Goal: Task Accomplishment & Management: Use online tool/utility

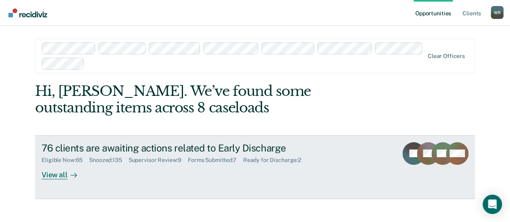
click at [50, 175] on div "View all" at bounding box center [64, 172] width 45 height 16
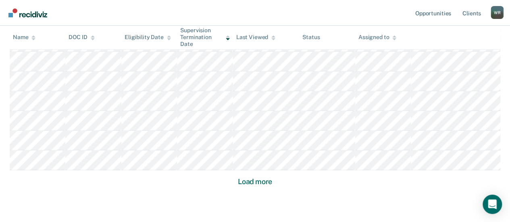
scroll to position [628, 0]
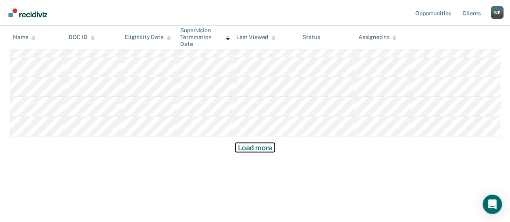
click at [256, 146] on button "Load more" at bounding box center [255, 148] width 39 height 10
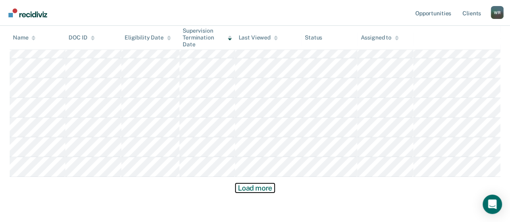
scroll to position [1193, 0]
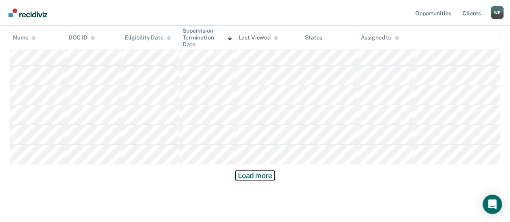
click at [261, 176] on button "Load more" at bounding box center [255, 176] width 39 height 10
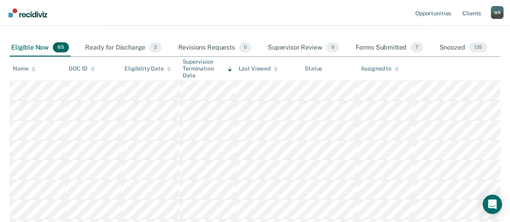
scroll to position [81, 0]
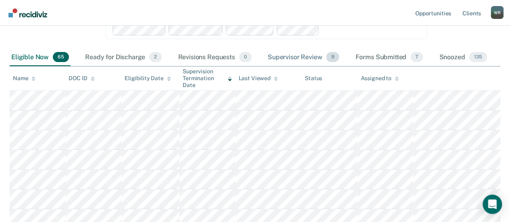
click at [302, 56] on div "Supervisor Review 9" at bounding box center [303, 58] width 75 height 18
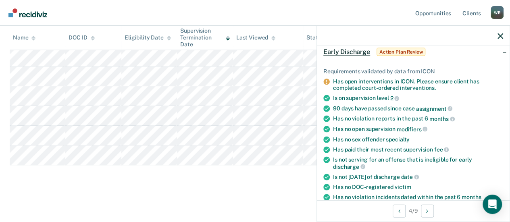
scroll to position [0, 0]
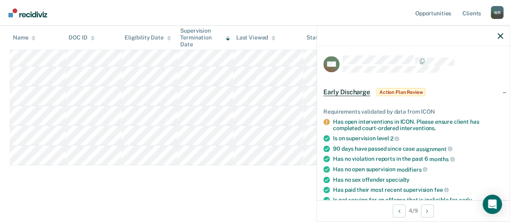
click at [189, 173] on div "Early Discharge Early Discharge Early Discharge Clear officers Eligible Now 64 …" at bounding box center [255, 30] width 491 height 317
click at [334, 12] on nav "Opportunities Client s [PERSON_NAME] [PERSON_NAME] Profile How it works Log Out" at bounding box center [255, 13] width 510 height 26
click at [498, 33] on icon "button" at bounding box center [501, 36] width 6 height 6
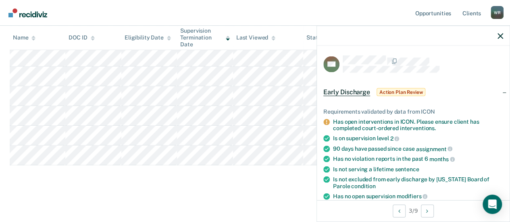
click at [171, 179] on div "Early Discharge Early Discharge Early Discharge Clear officers Eligible Now 64 …" at bounding box center [255, 30] width 491 height 317
click at [236, 10] on nav "Opportunities Client s [PERSON_NAME] [PERSON_NAME] Profile How it works Log Out" at bounding box center [255, 13] width 510 height 26
click at [163, 184] on div "Early Discharge Early Discharge Early Discharge Clear officers Eligible Now 64 …" at bounding box center [255, 30] width 491 height 317
click at [499, 36] on icon "button" at bounding box center [501, 36] width 6 height 6
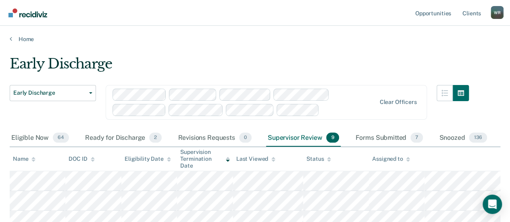
click at [290, 137] on div "Supervisor Review 9" at bounding box center [303, 138] width 75 height 18
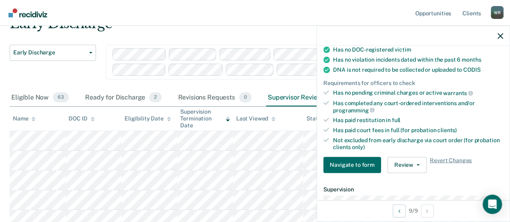
scroll to position [242, 0]
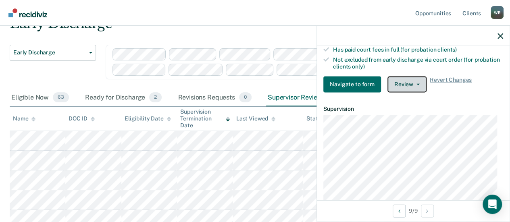
click at [417, 81] on button "Review" at bounding box center [407, 84] width 39 height 16
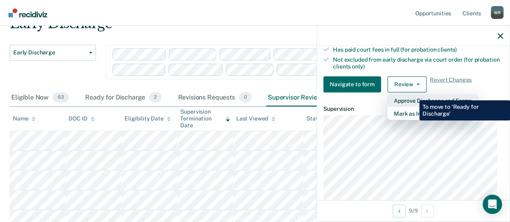
click at [413, 94] on button "Approve Discharge and Forms" at bounding box center [433, 100] width 91 height 13
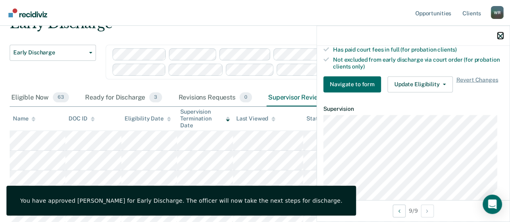
click at [503, 33] on icon "button" at bounding box center [501, 36] width 6 height 6
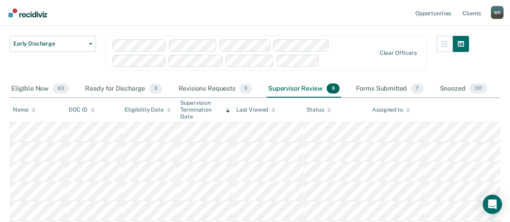
scroll to position [0, 0]
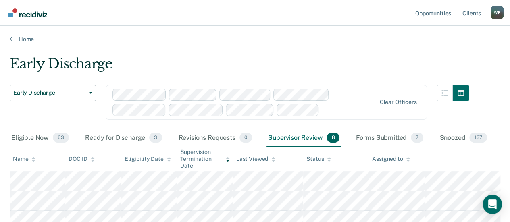
click at [304, 139] on div "Supervisor Review 8" at bounding box center [304, 138] width 75 height 18
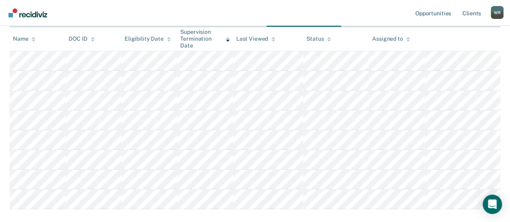
scroll to position [121, 0]
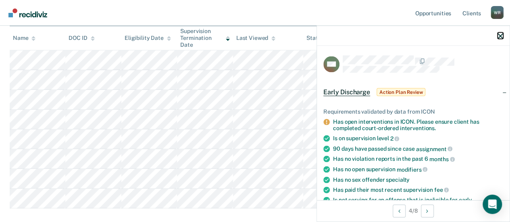
click at [499, 33] on button "button" at bounding box center [501, 35] width 6 height 7
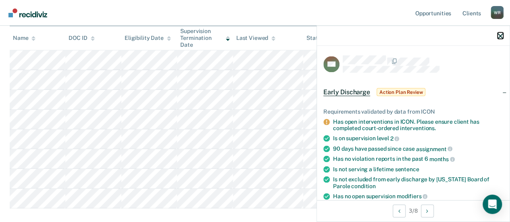
click at [502, 33] on button "button" at bounding box center [501, 35] width 6 height 7
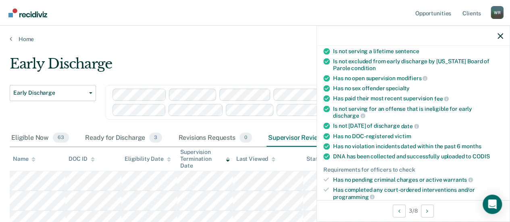
scroll to position [202, 0]
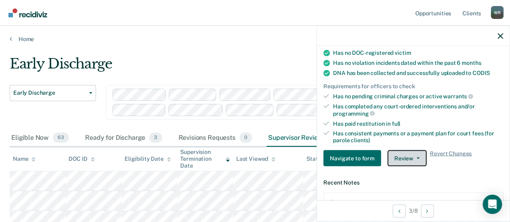
click at [417, 157] on icon "button" at bounding box center [418, 158] width 3 height 2
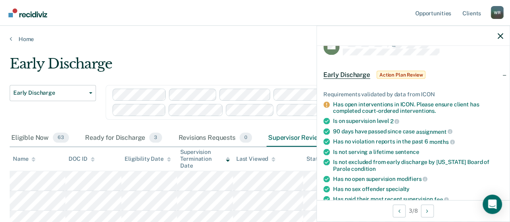
scroll to position [0, 0]
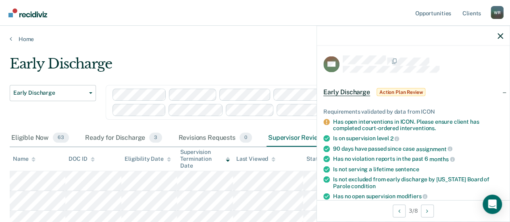
click at [235, 53] on main "Early Discharge Early Discharge Early Discharge Clear officers Eligible Now 63 …" at bounding box center [255, 214] width 510 height 342
click at [503, 34] on icon "button" at bounding box center [501, 36] width 6 height 6
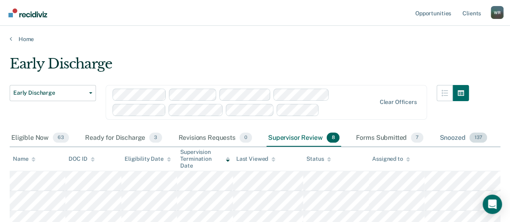
click at [456, 136] on div "Snoozed 137" at bounding box center [463, 138] width 51 height 18
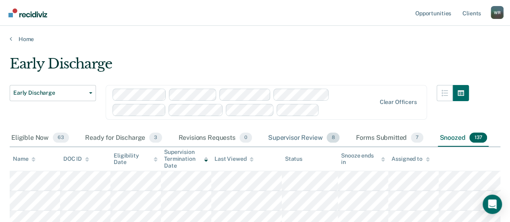
click at [297, 136] on div "Supervisor Review 8" at bounding box center [304, 138] width 75 height 18
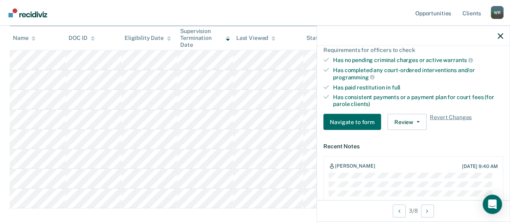
scroll to position [242, 0]
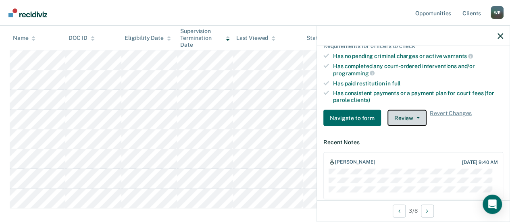
click at [417, 112] on button "Review" at bounding box center [407, 118] width 39 height 16
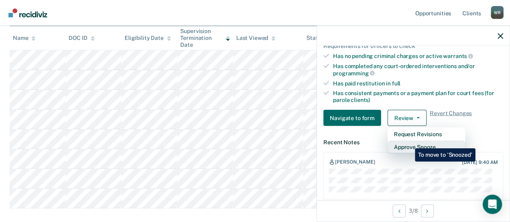
click at [409, 142] on button "Approve Snooze" at bounding box center [427, 146] width 78 height 13
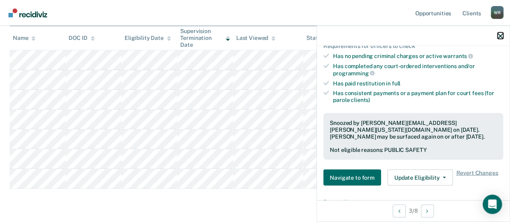
click at [503, 34] on icon "button" at bounding box center [501, 36] width 6 height 6
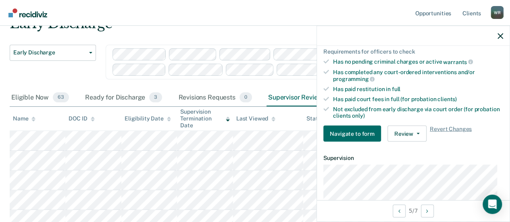
scroll to position [202, 0]
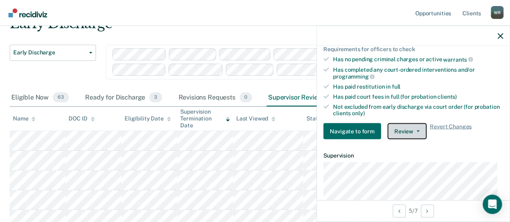
click at [414, 124] on button "Review" at bounding box center [407, 131] width 39 height 16
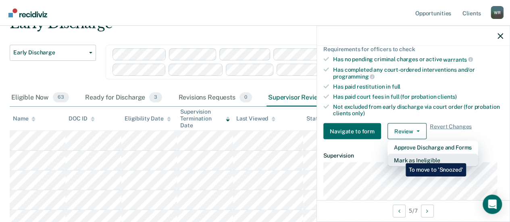
click at [400, 157] on button "Mark as Ineligible" at bounding box center [433, 160] width 91 height 13
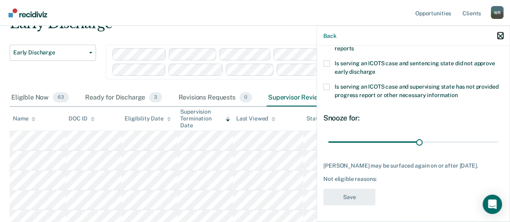
click at [500, 33] on button "button" at bounding box center [501, 35] width 6 height 7
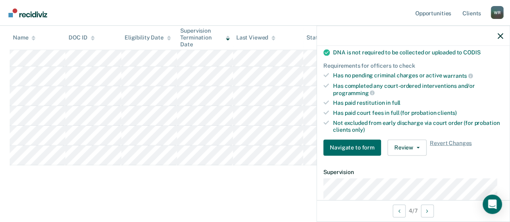
scroll to position [202, 0]
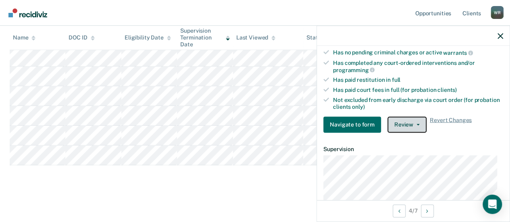
click at [414, 124] on span "button" at bounding box center [416, 125] width 6 height 2
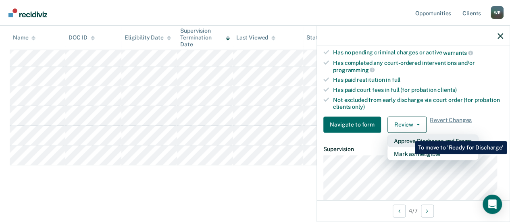
click at [409, 135] on button "Approve Discharge and Forms" at bounding box center [433, 140] width 91 height 13
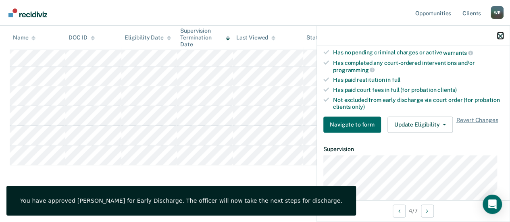
click at [503, 35] on icon "button" at bounding box center [501, 36] width 6 height 6
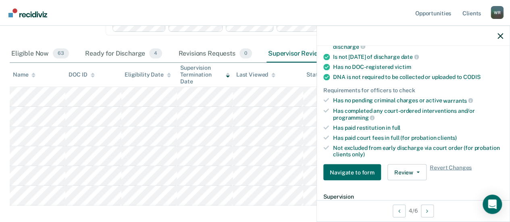
scroll to position [161, 0]
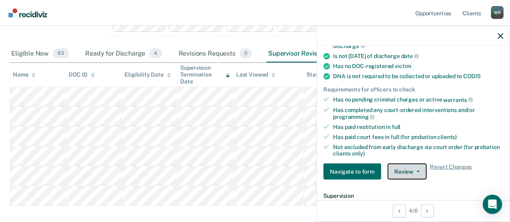
click at [417, 171] on icon "button" at bounding box center [418, 172] width 3 height 2
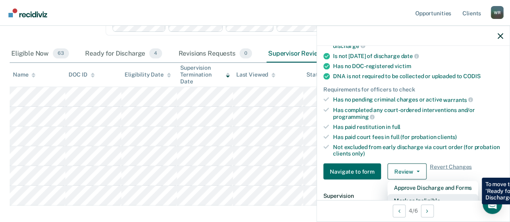
scroll to position [165, 0]
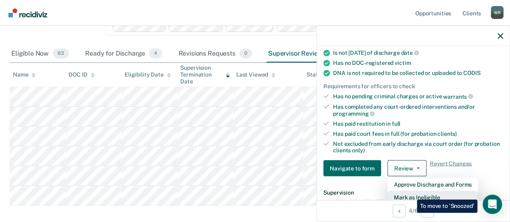
click at [411, 194] on button "Mark as Ineligible" at bounding box center [433, 197] width 91 height 13
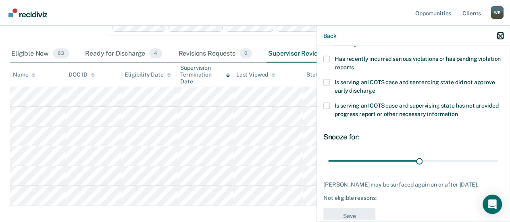
click at [500, 35] on icon "button" at bounding box center [501, 36] width 6 height 6
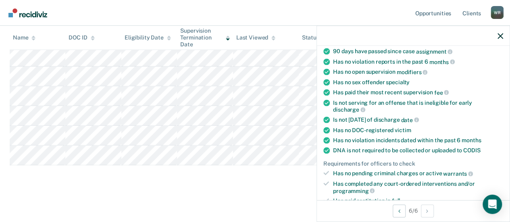
scroll to position [161, 0]
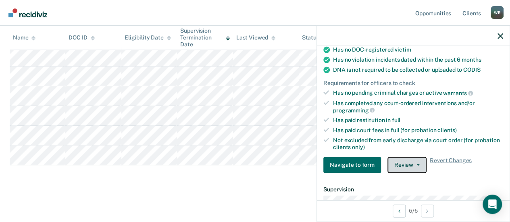
click at [413, 163] on button "Review" at bounding box center [407, 165] width 39 height 16
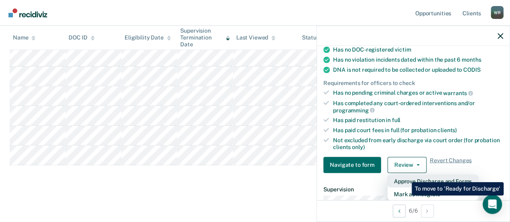
click at [406, 176] on button "Approve Discharge and Forms" at bounding box center [433, 181] width 91 height 13
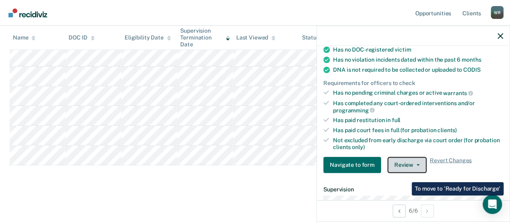
scroll to position [105, 0]
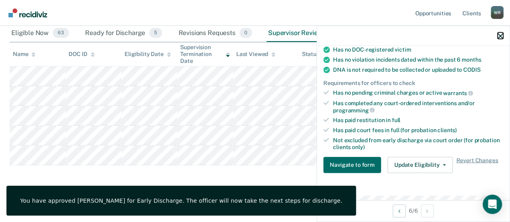
click at [500, 33] on icon "button" at bounding box center [501, 36] width 6 height 6
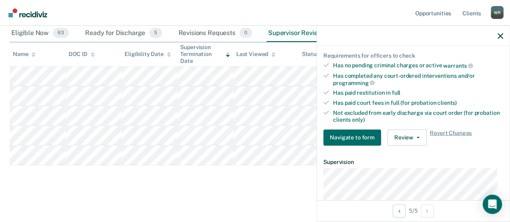
scroll to position [202, 0]
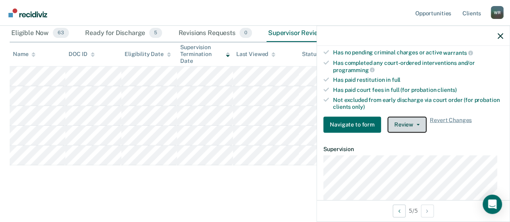
click at [417, 120] on button "Review" at bounding box center [407, 125] width 39 height 16
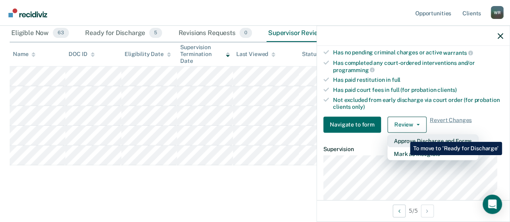
click at [404, 136] on button "Approve Discharge and Forms" at bounding box center [433, 140] width 91 height 13
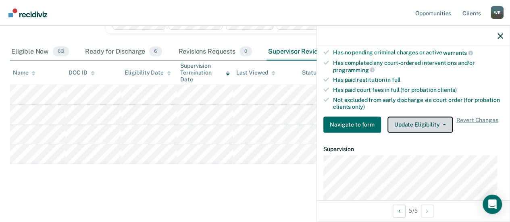
scroll to position [85, 0]
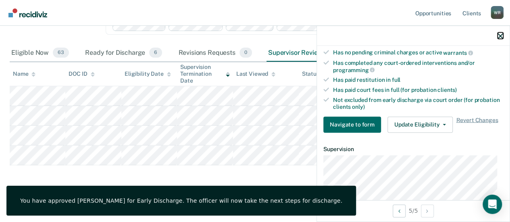
click at [498, 33] on button "button" at bounding box center [501, 35] width 6 height 7
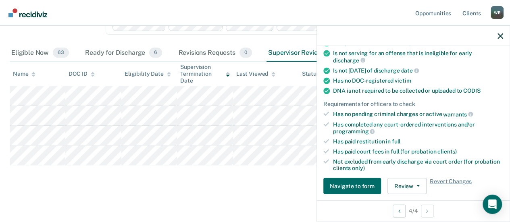
scroll to position [161, 0]
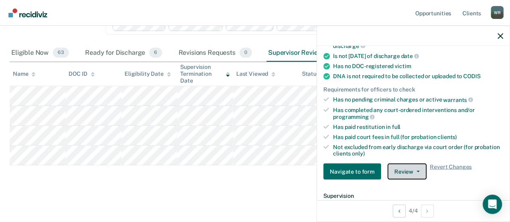
click at [414, 167] on button "Review" at bounding box center [407, 172] width 39 height 16
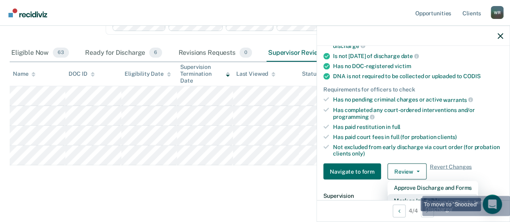
scroll to position [165, 0]
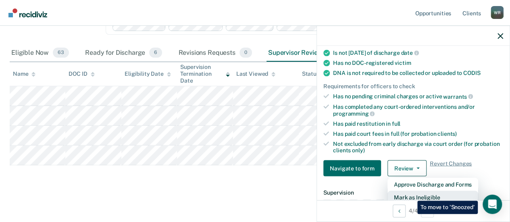
click at [411, 195] on button "Mark as Ineligible" at bounding box center [433, 197] width 91 height 13
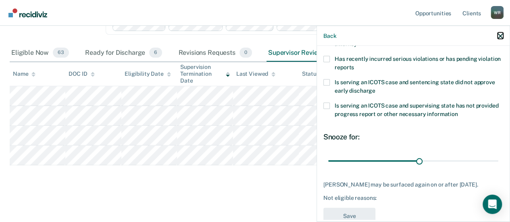
click at [499, 33] on icon "button" at bounding box center [501, 36] width 6 height 6
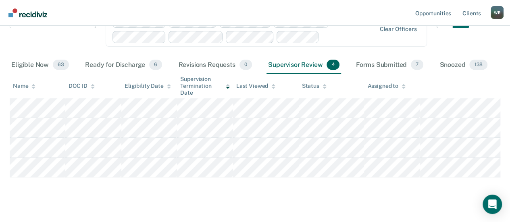
scroll to position [81, 0]
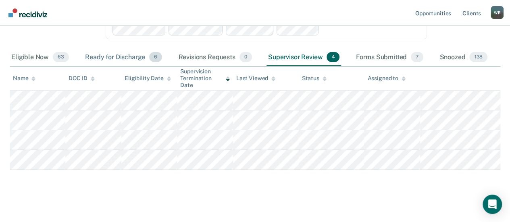
click at [121, 56] on div "Ready for Discharge 6" at bounding box center [123, 58] width 80 height 18
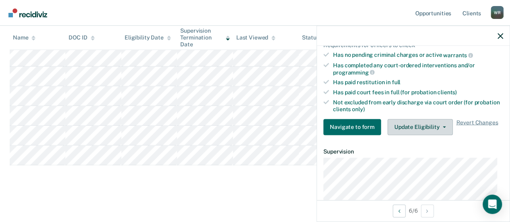
scroll to position [202, 0]
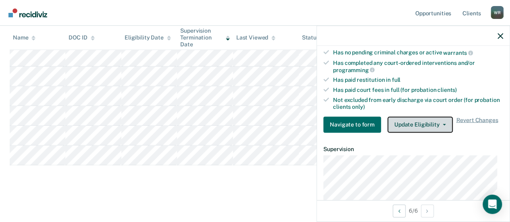
click at [440, 120] on button "Update Eligibility" at bounding box center [420, 125] width 65 height 16
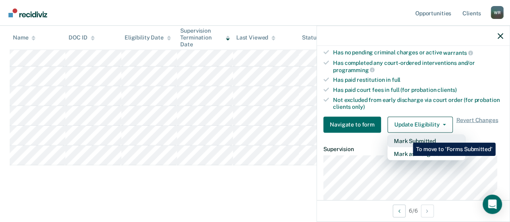
click at [407, 137] on button "Mark Submitted" at bounding box center [427, 140] width 78 height 13
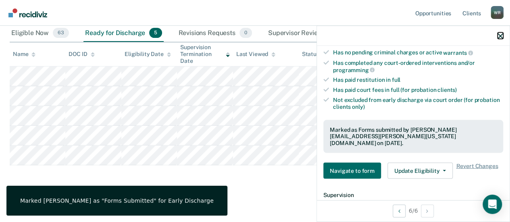
click at [500, 33] on button "button" at bounding box center [501, 35] width 6 height 7
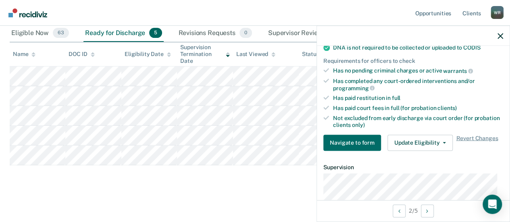
scroll to position [202, 0]
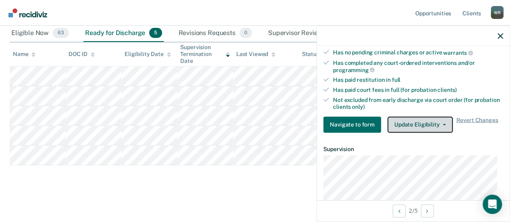
click at [443, 120] on button "Update Eligibility" at bounding box center [420, 125] width 65 height 16
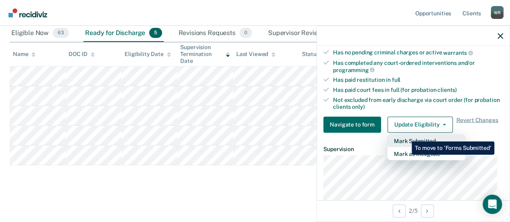
click at [406, 136] on button "Mark Submitted" at bounding box center [427, 140] width 78 height 13
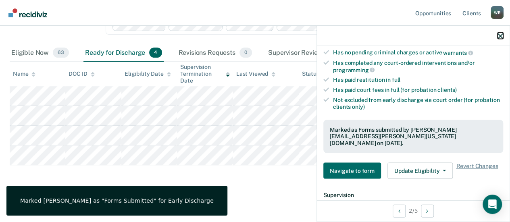
click at [500, 32] on button "button" at bounding box center [501, 35] width 6 height 7
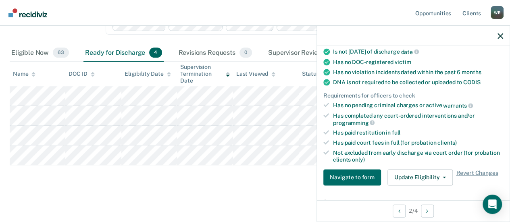
scroll to position [161, 0]
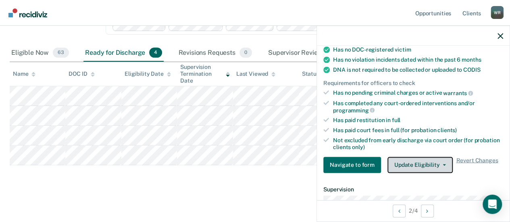
click at [443, 164] on icon "button" at bounding box center [444, 165] width 3 height 2
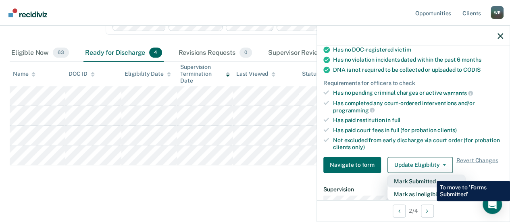
click at [431, 175] on button "Mark Submitted" at bounding box center [427, 181] width 78 height 13
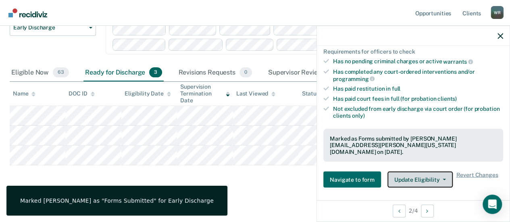
scroll to position [202, 0]
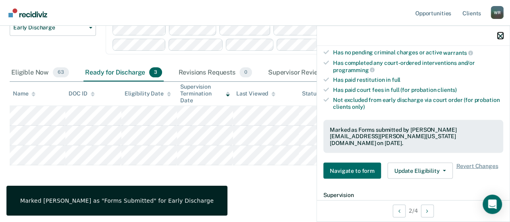
click at [499, 33] on icon "button" at bounding box center [501, 36] width 6 height 6
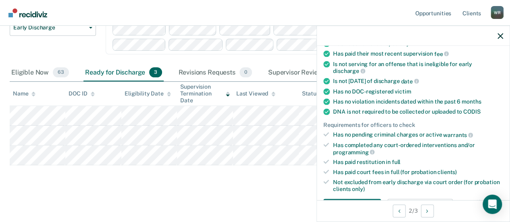
scroll to position [161, 0]
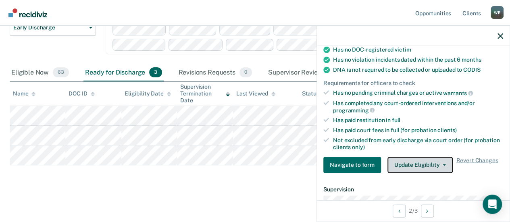
click at [438, 157] on button "Update Eligibility" at bounding box center [420, 165] width 65 height 16
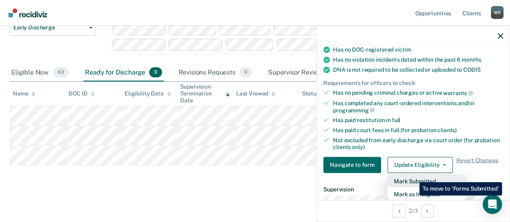
click at [413, 176] on button "Mark Submitted" at bounding box center [427, 181] width 78 height 13
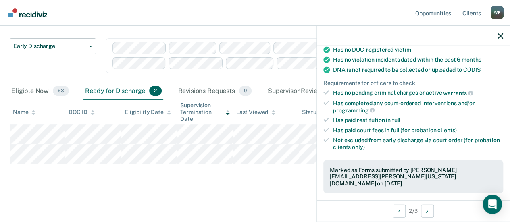
scroll to position [46, 0]
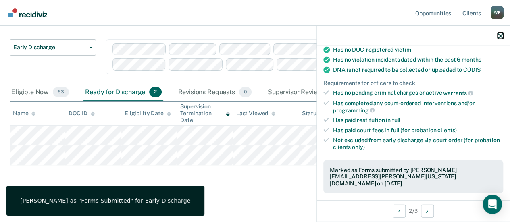
click at [501, 35] on icon "button" at bounding box center [501, 36] width 6 height 6
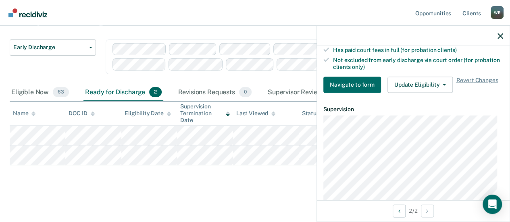
scroll to position [242, 0]
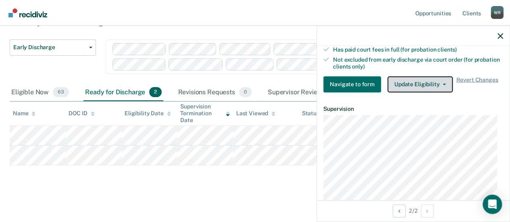
click at [441, 79] on button "Update Eligibility" at bounding box center [420, 84] width 65 height 16
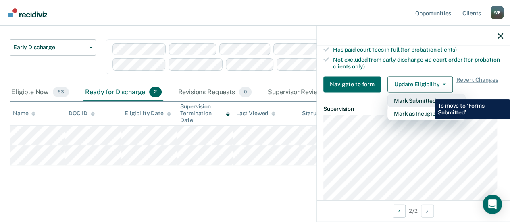
click at [429, 94] on button "Mark Submitted" at bounding box center [427, 100] width 78 height 13
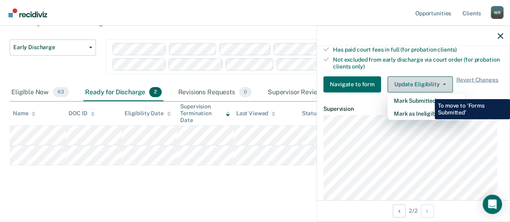
scroll to position [26, 0]
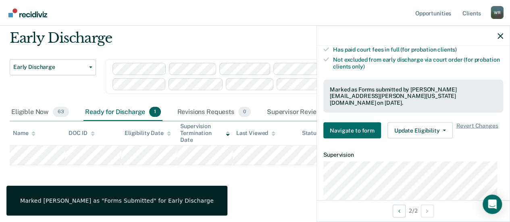
click at [206, 13] on nav "Opportunities Client s [PERSON_NAME] [PERSON_NAME] Profile How it works Log Out" at bounding box center [255, 13] width 510 height 26
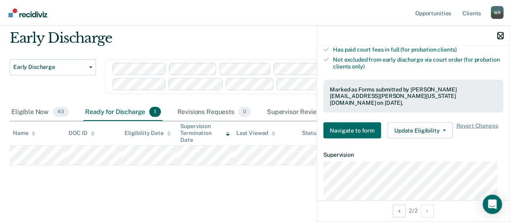
click at [502, 35] on icon "button" at bounding box center [501, 36] width 6 height 6
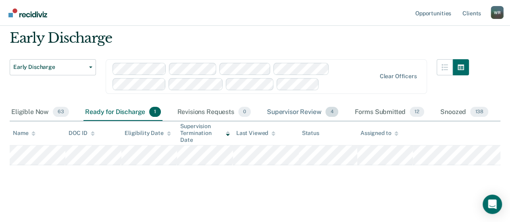
click at [311, 109] on div "Supervisor Review 4" at bounding box center [302, 113] width 75 height 18
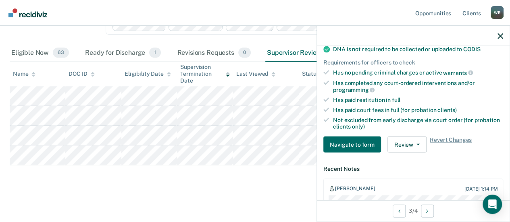
scroll to position [202, 0]
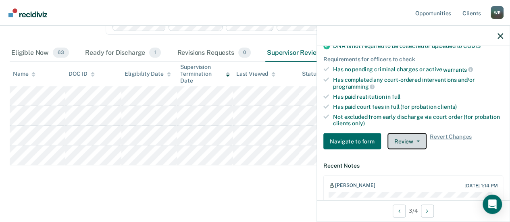
click at [418, 138] on button "Review" at bounding box center [407, 141] width 39 height 16
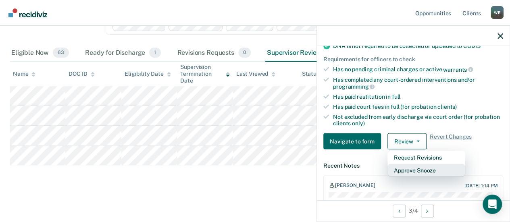
scroll to position [242, 0]
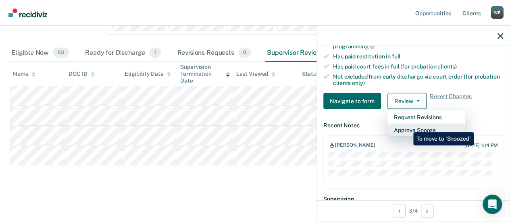
click at [407, 126] on button "Approve Snooze" at bounding box center [427, 130] width 78 height 13
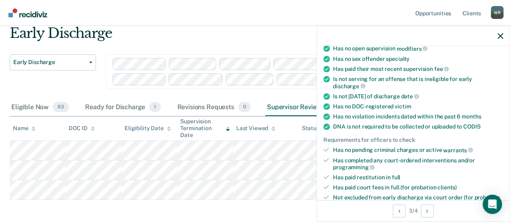
scroll to position [65, 0]
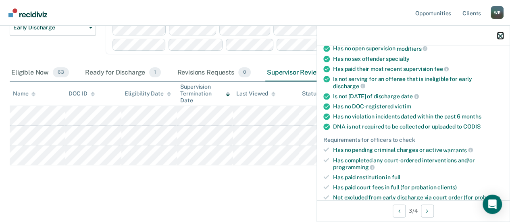
click at [499, 35] on icon "button" at bounding box center [501, 36] width 6 height 6
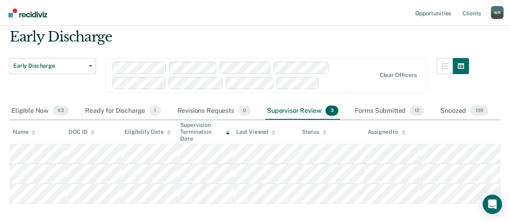
scroll to position [0, 0]
